Goal: Find specific page/section: Find specific page/section

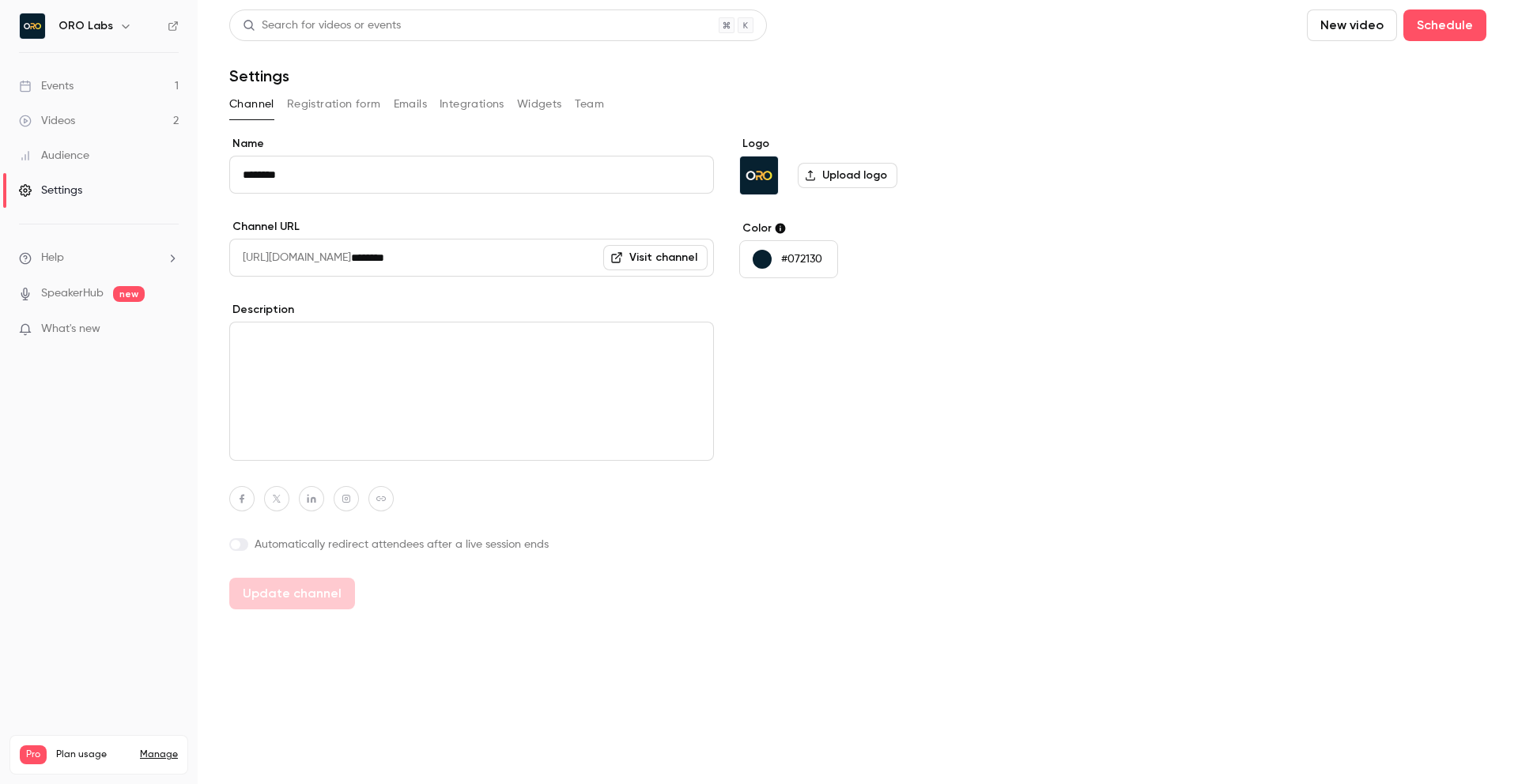
scroll to position [10, 0]
click at [807, 378] on div "Logo Upload logo Color #072130" at bounding box center [860, 372] width 243 height 473
click at [131, 89] on link "Events 1" at bounding box center [98, 86] width 198 height 34
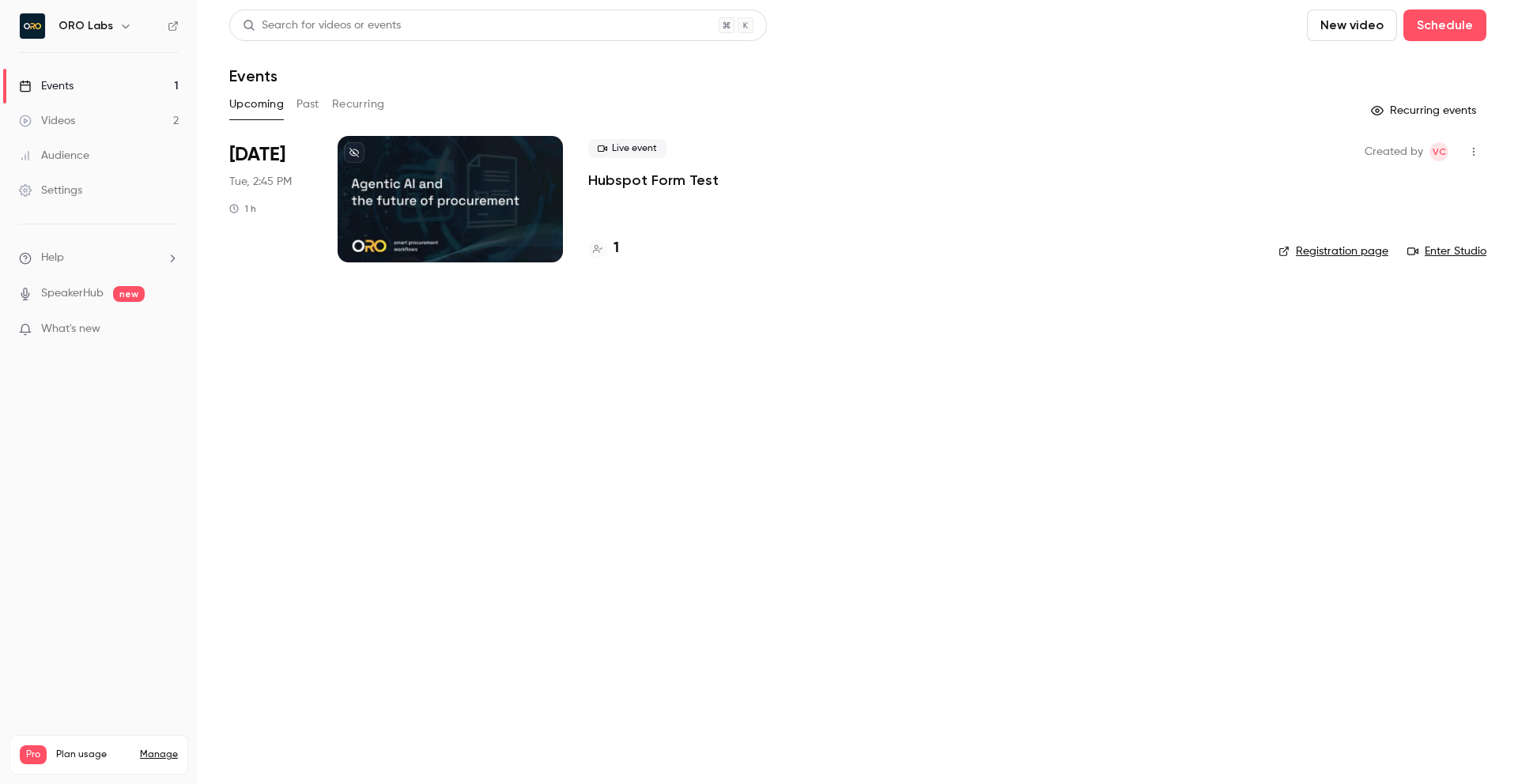
click at [484, 195] on div at bounding box center [450, 199] width 226 height 126
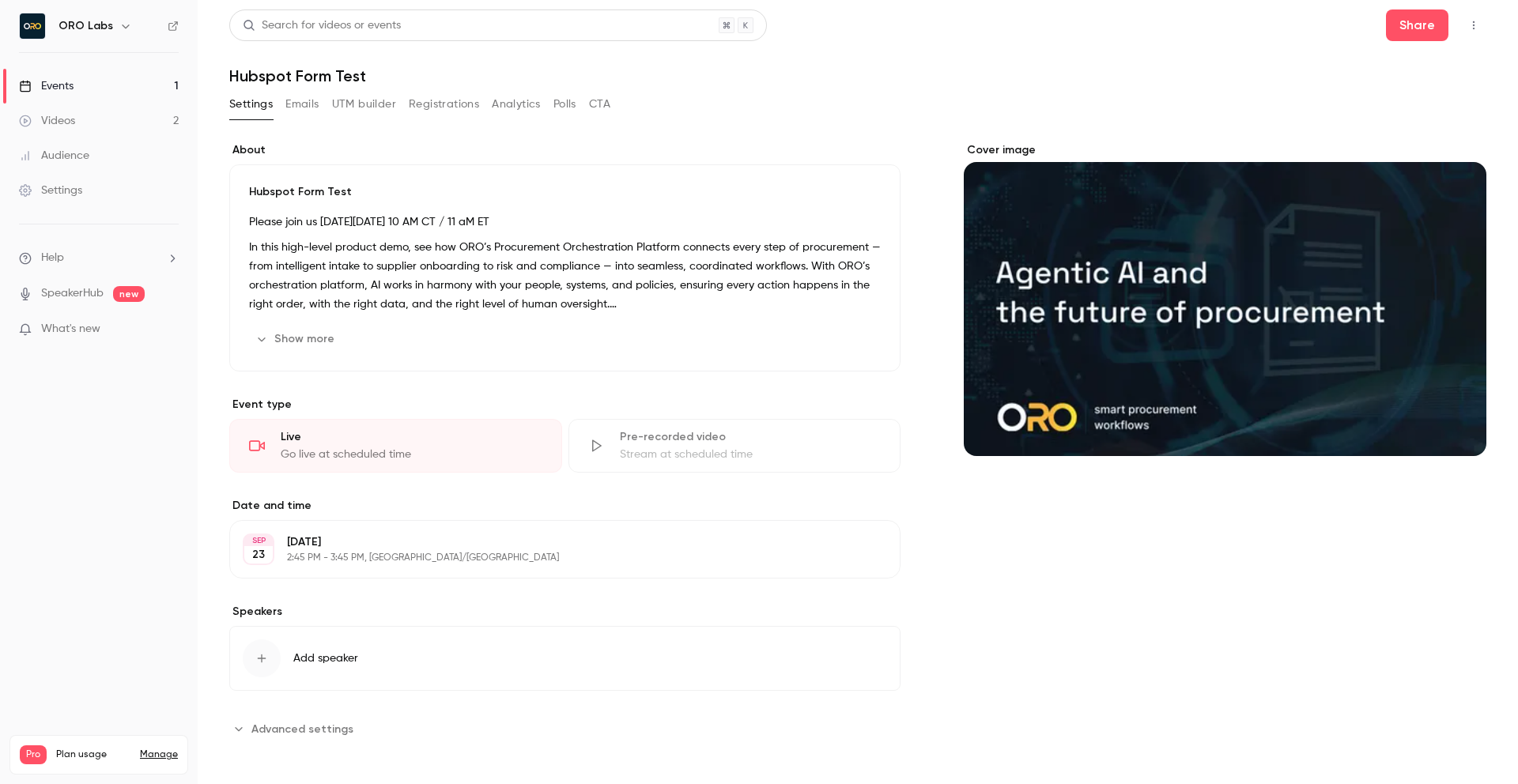
click at [563, 108] on button "Polls" at bounding box center [565, 104] width 23 height 25
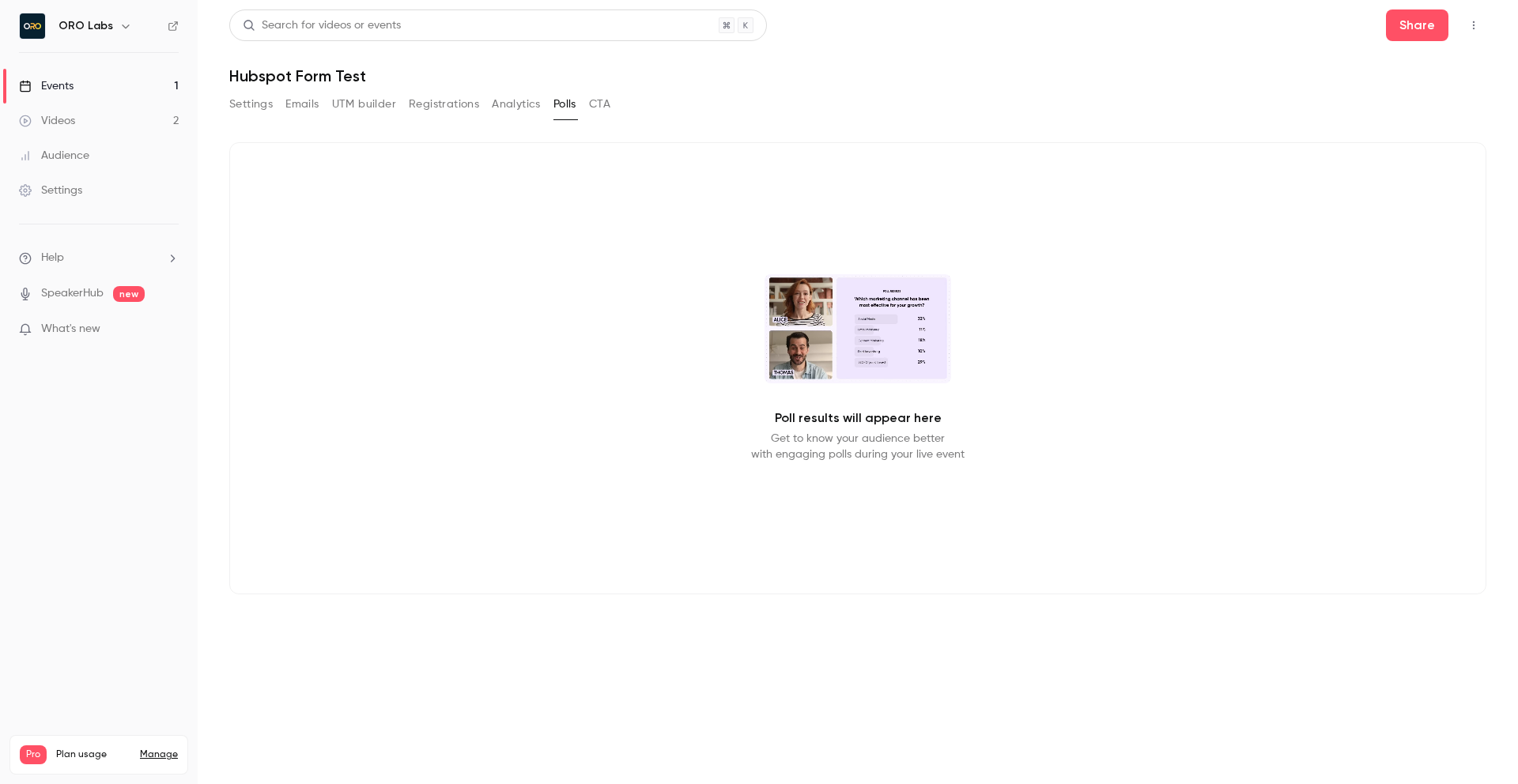
click at [528, 108] on button "Analytics" at bounding box center [517, 104] width 49 height 25
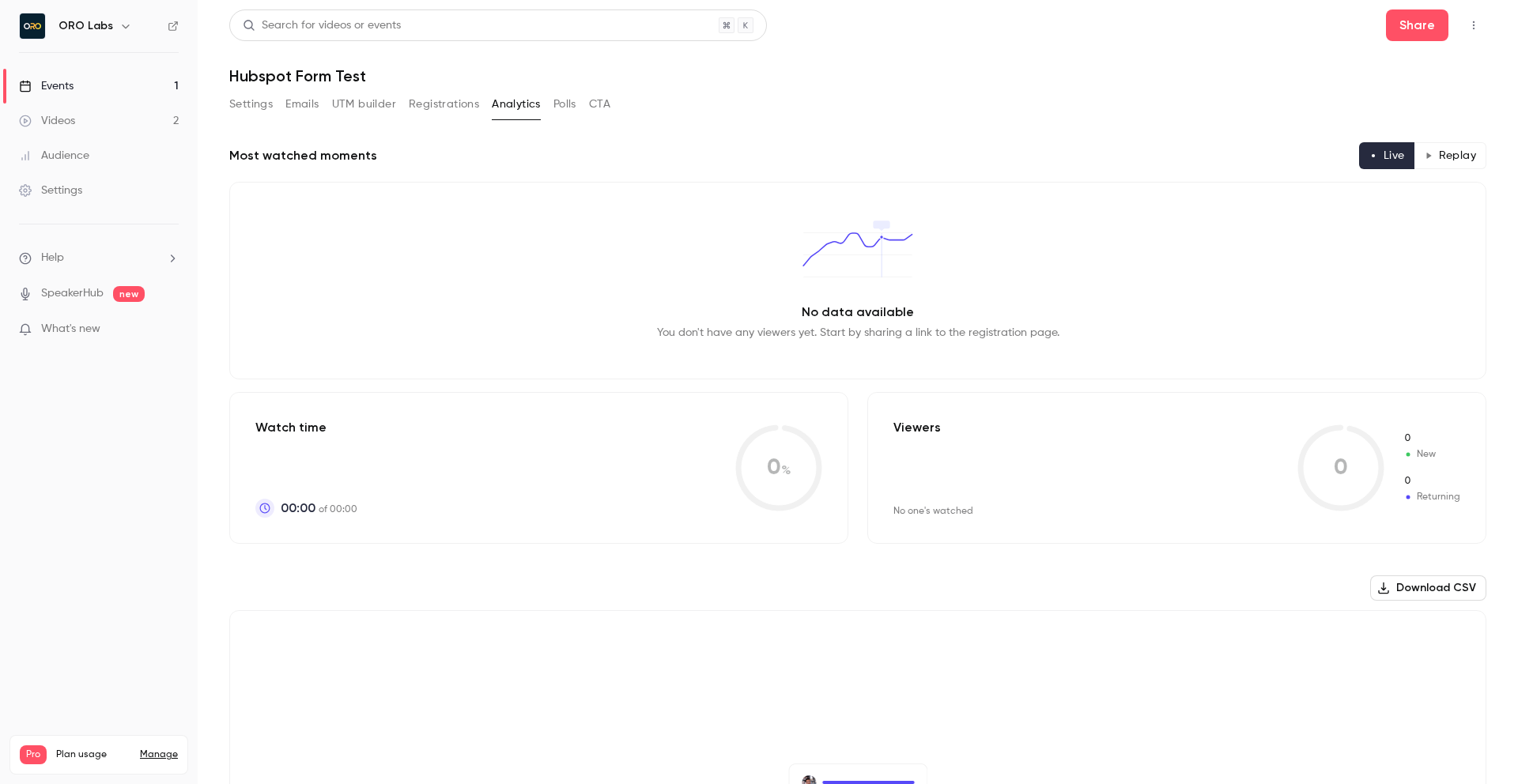
click at [595, 108] on button "CTA" at bounding box center [599, 104] width 21 height 25
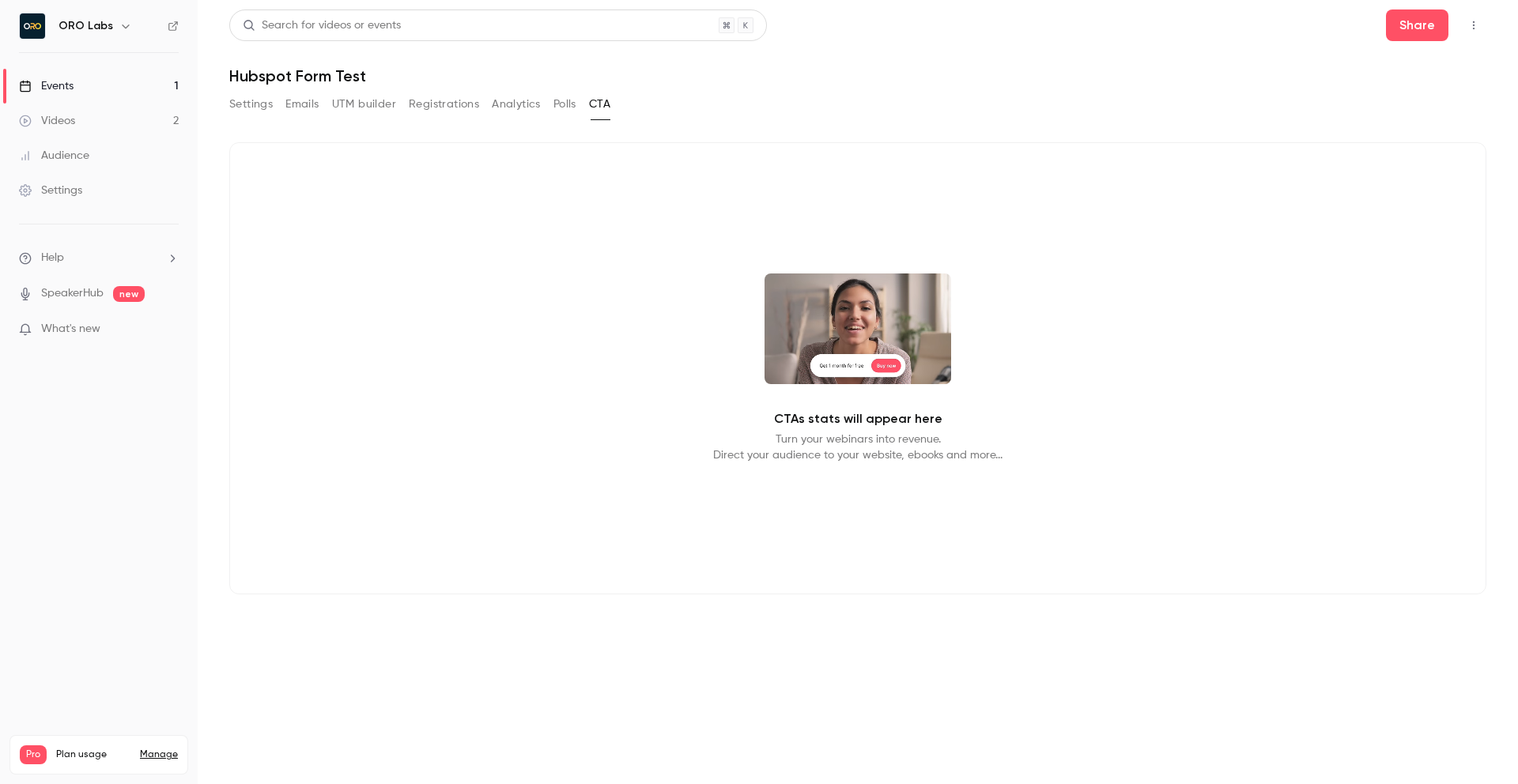
click at [436, 111] on button "Registrations" at bounding box center [444, 104] width 71 height 25
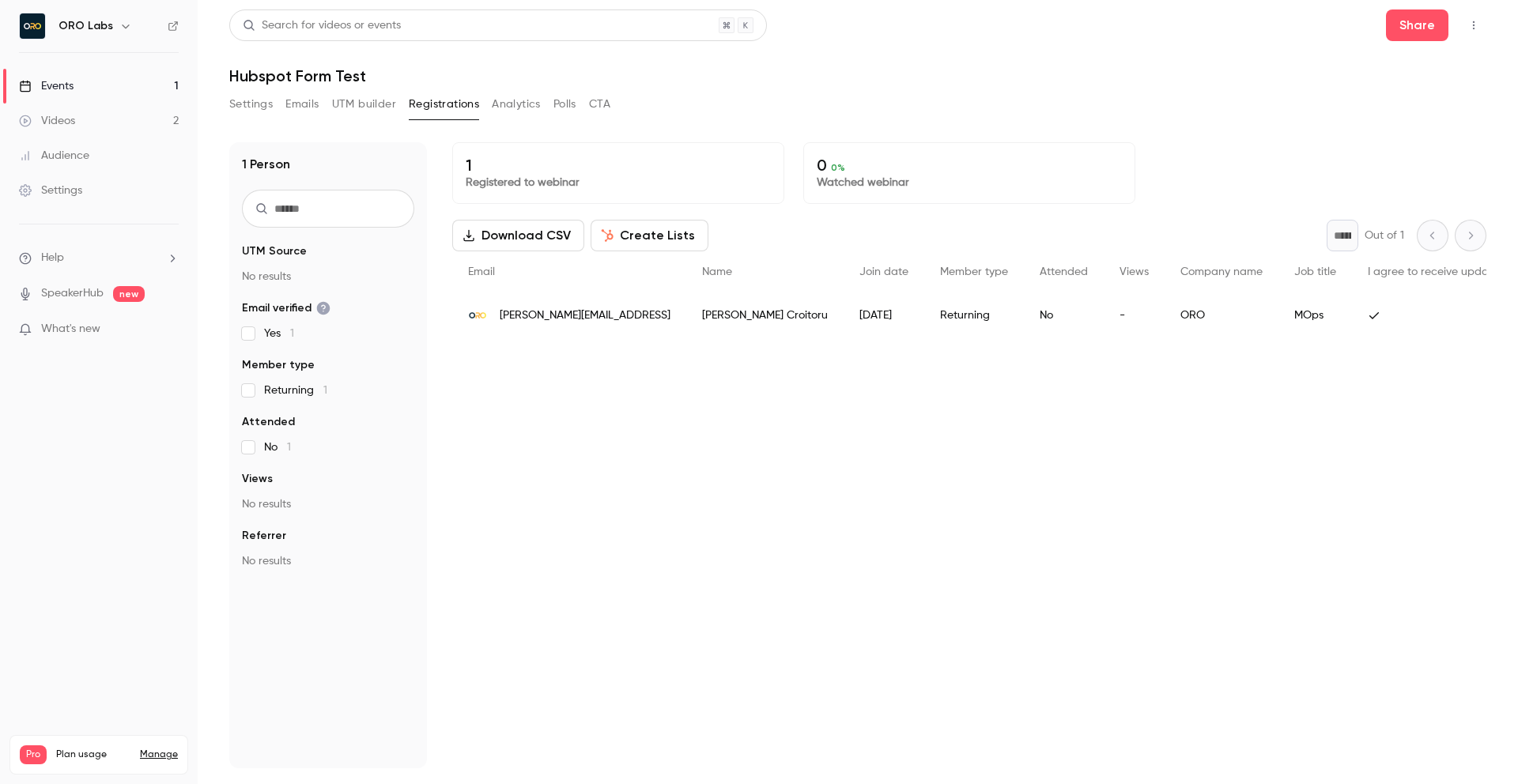
click at [364, 107] on button "UTM builder" at bounding box center [364, 104] width 64 height 25
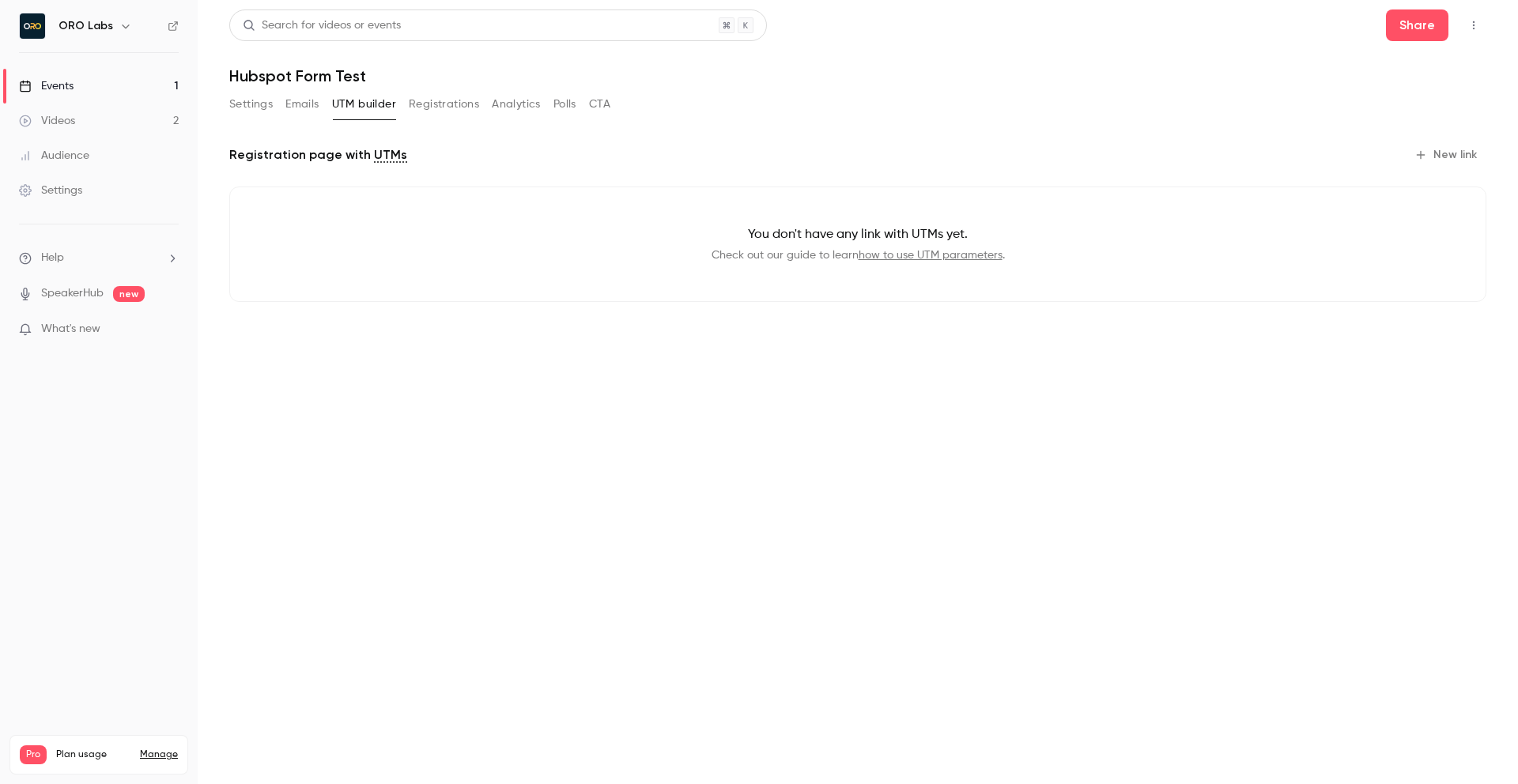
click at [887, 127] on div "Registration page with UTMs New link You don't have any link with UTMs yet. Che…" at bounding box center [858, 225] width 1257 height 204
click at [1429, 138] on div "Registration page with UTMs New link You don't have any link with UTMs yet. Che…" at bounding box center [858, 225] width 1257 height 204
click at [1434, 154] on button "New link" at bounding box center [1447, 155] width 78 height 25
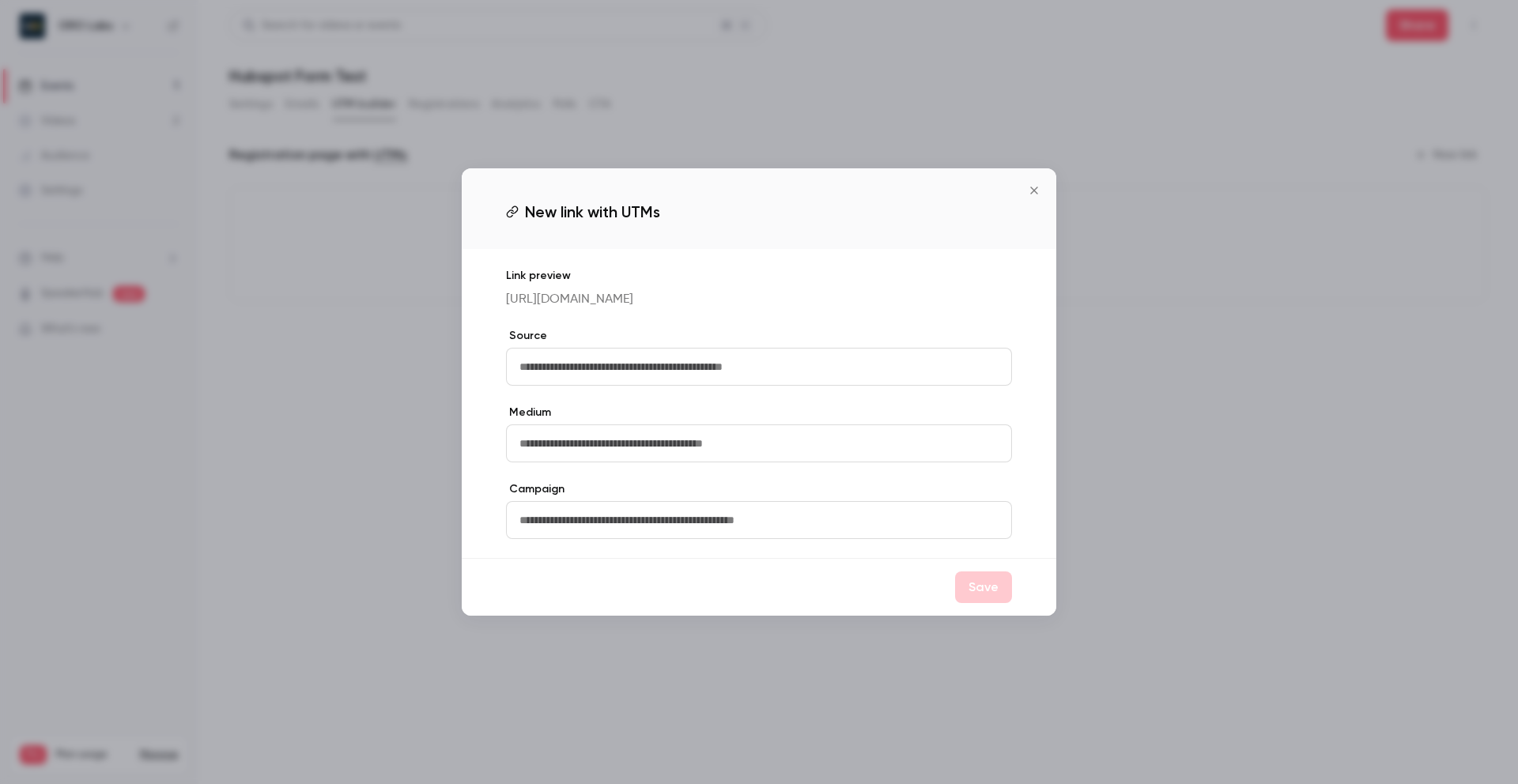
click at [1033, 189] on icon "Close" at bounding box center [1033, 190] width 7 height 7
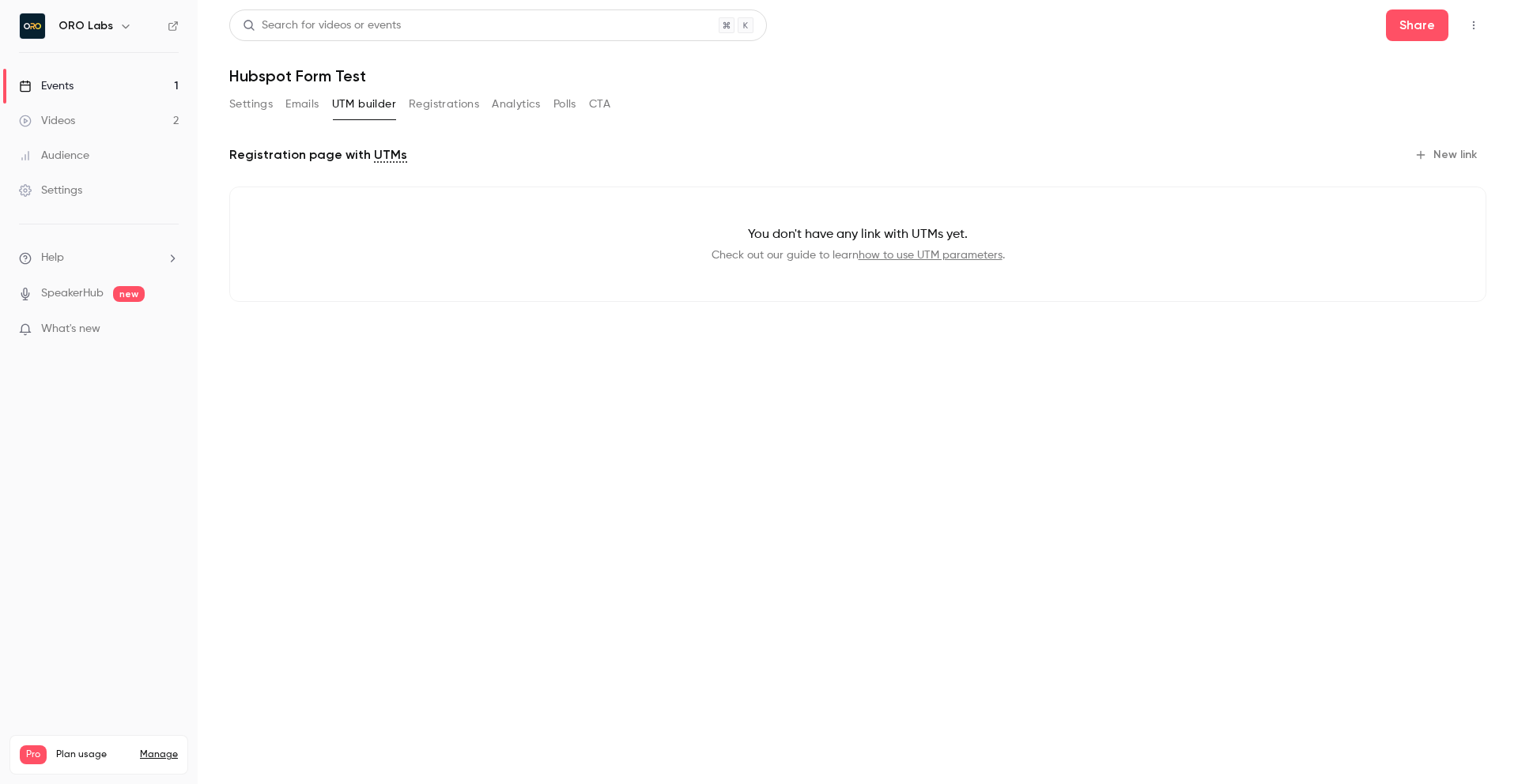
click at [1060, 123] on div "Registration page with UTMs New link You don't have any link with UTMs yet. Che…" at bounding box center [858, 225] width 1257 height 204
click at [1473, 23] on icon "button" at bounding box center [1473, 25] width 12 height 11
click at [1380, 124] on li "Enter Studio" at bounding box center [1400, 107] width 171 height 41
